Goal: Find specific page/section: Find specific page/section

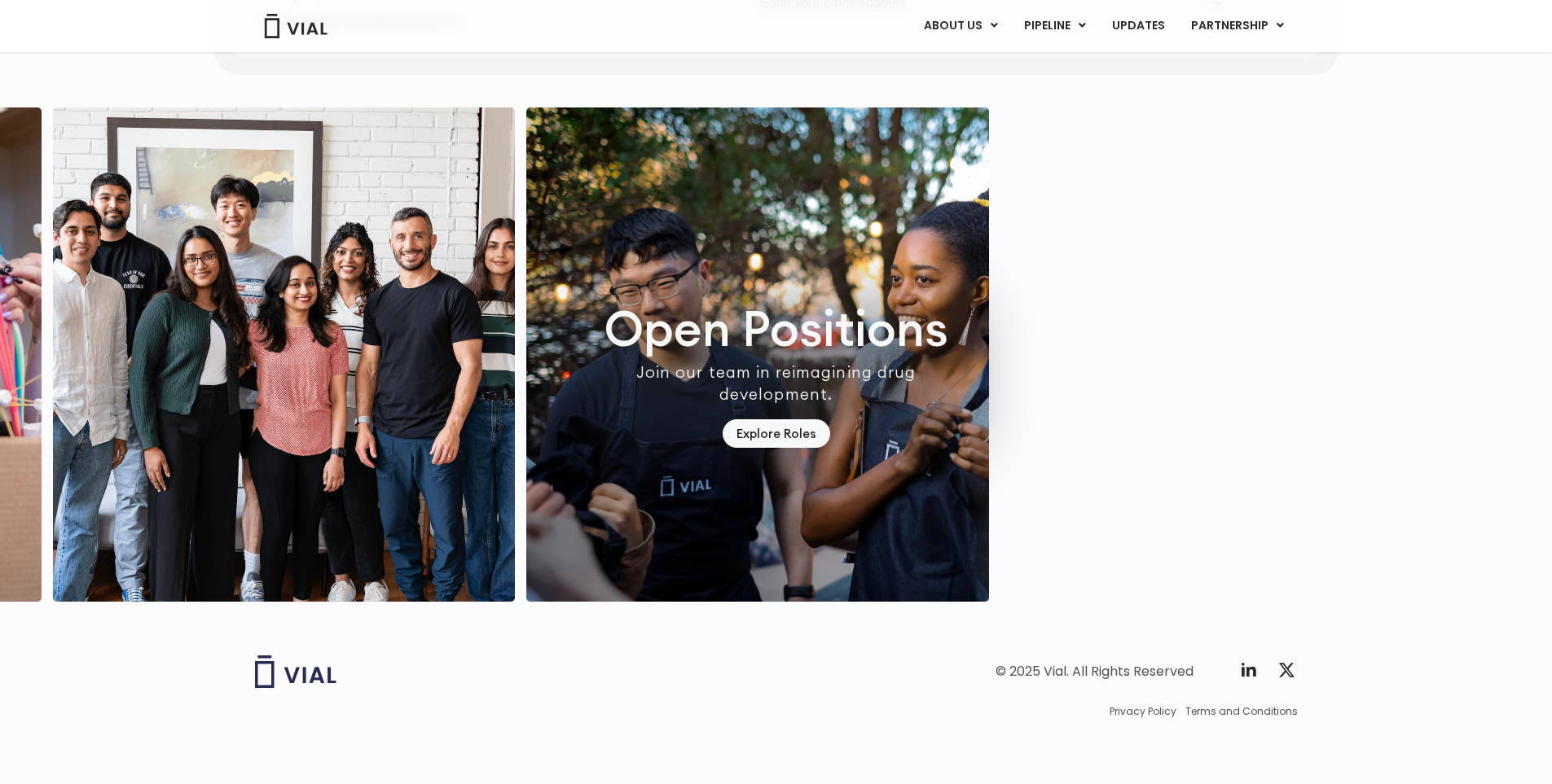
scroll to position [4562, 0]
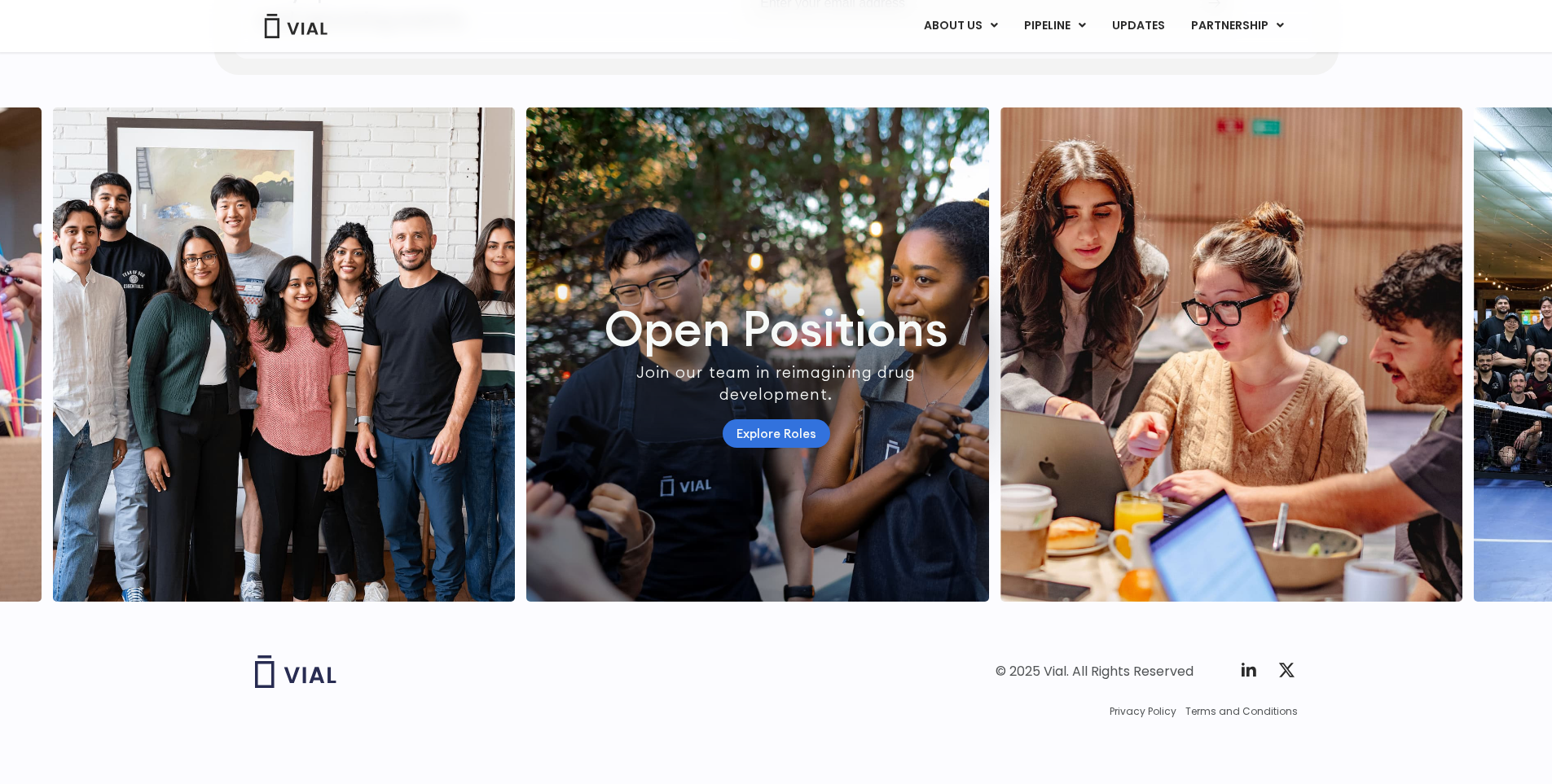
click at [799, 448] on link "Explore Roles" at bounding box center [776, 433] width 108 height 28
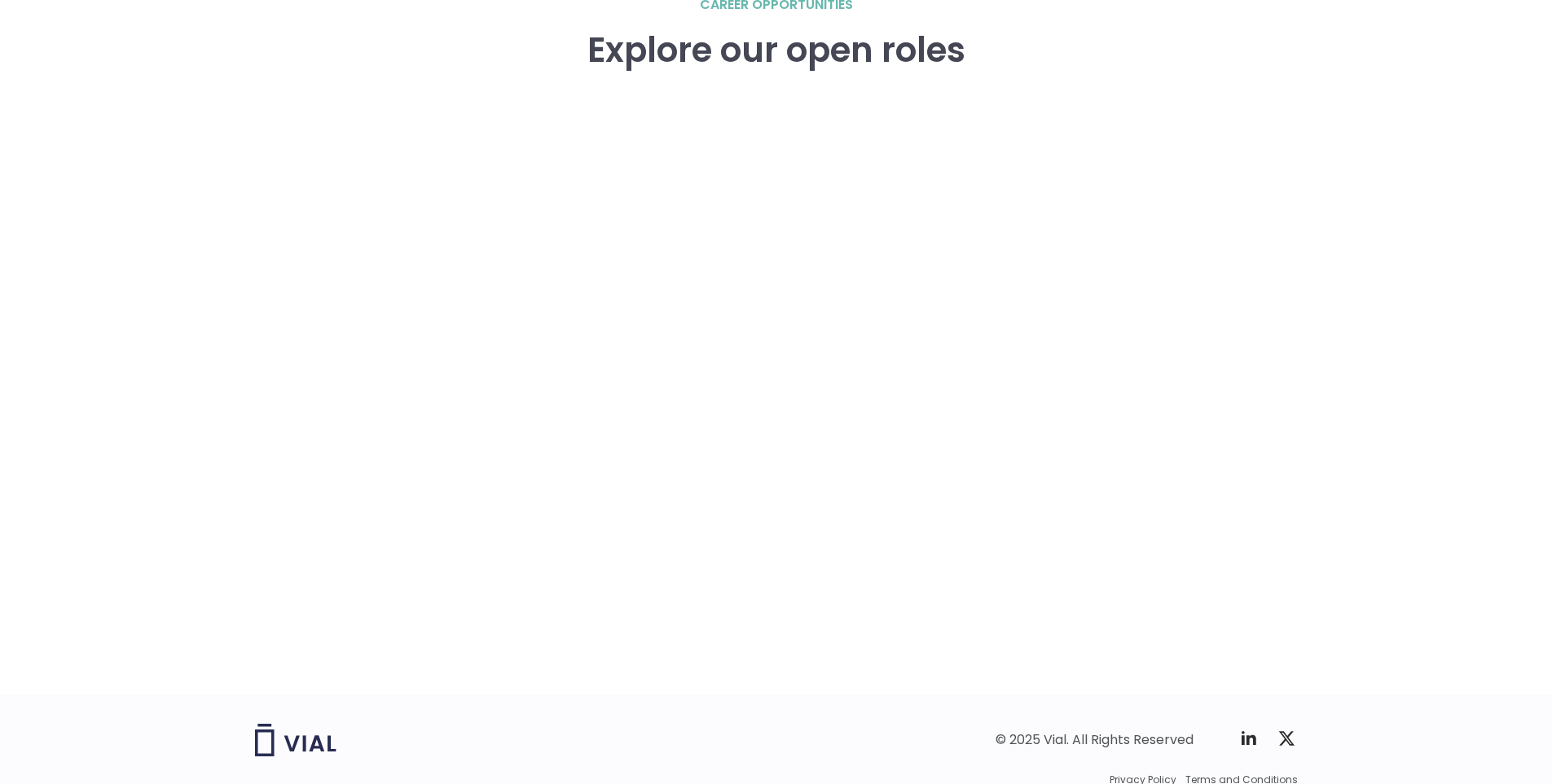
scroll to position [2362, 0]
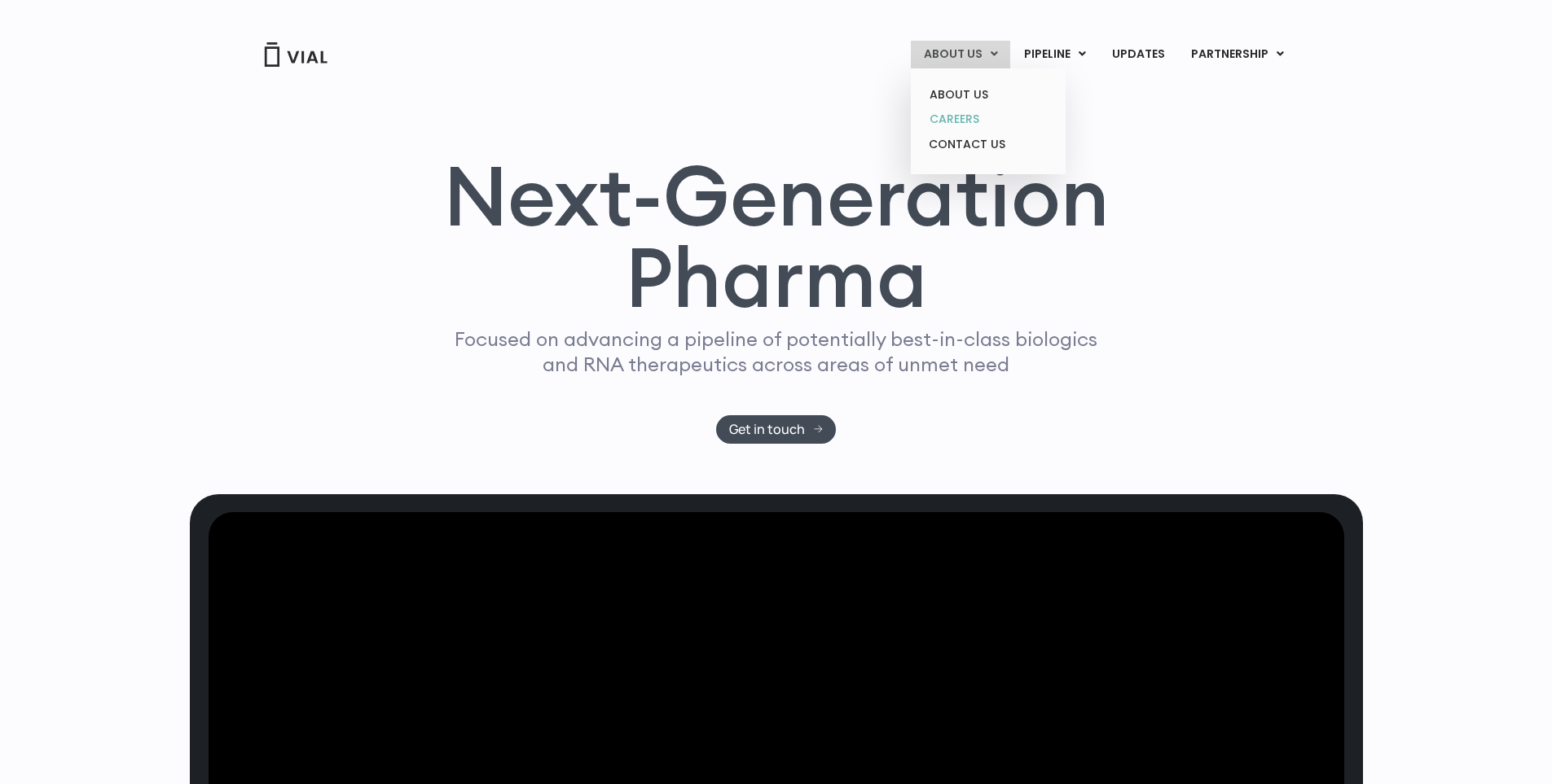
click at [940, 120] on link "CAREERS" at bounding box center [987, 119] width 143 height 25
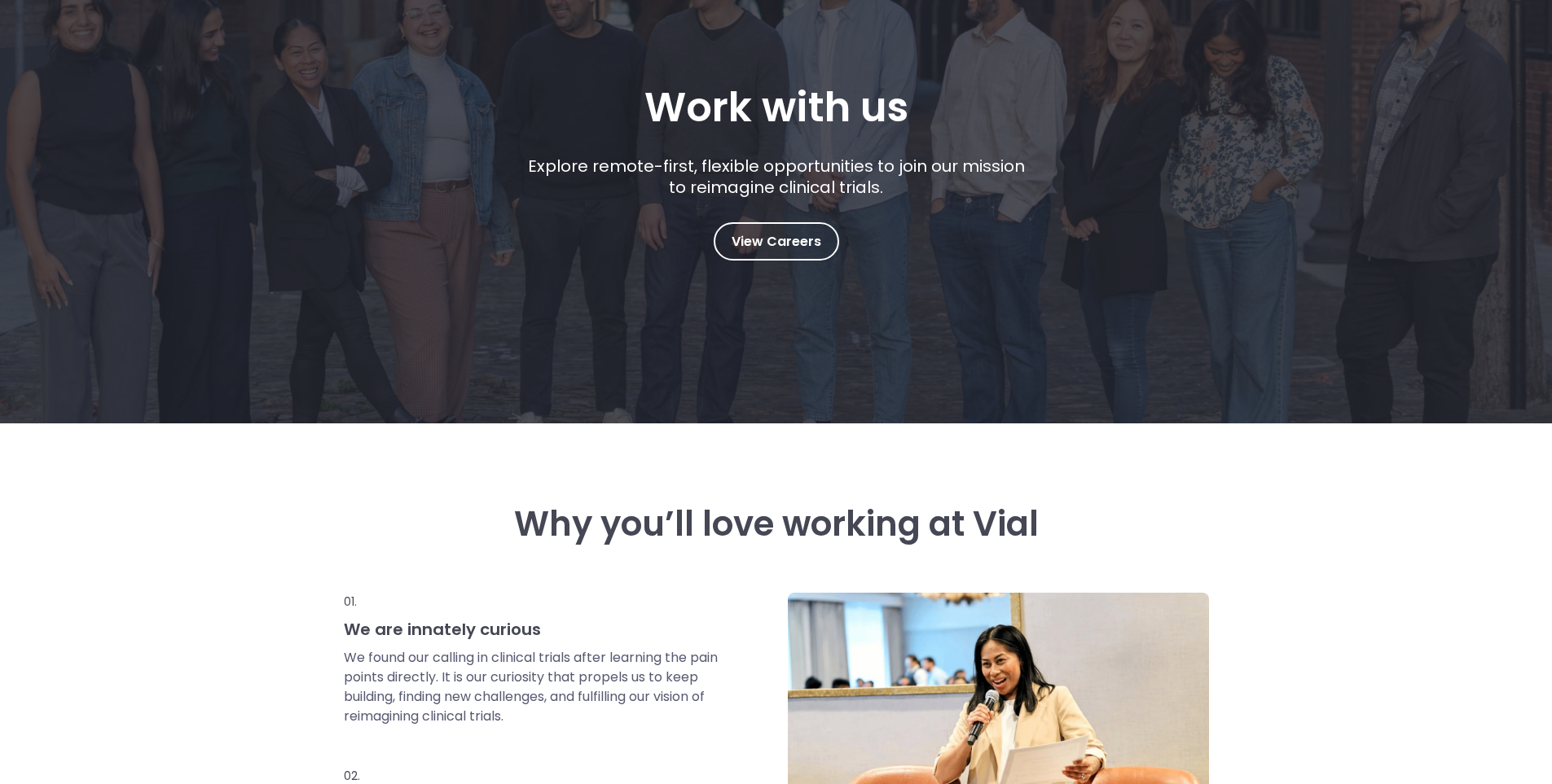
scroll to position [244, 0]
